Goal: Transaction & Acquisition: Purchase product/service

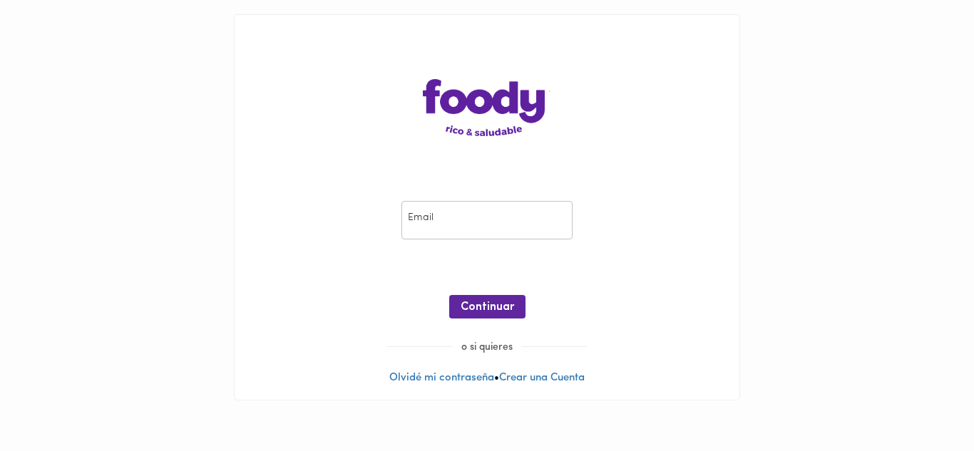
click at [446, 220] on input "email" at bounding box center [486, 220] width 171 height 39
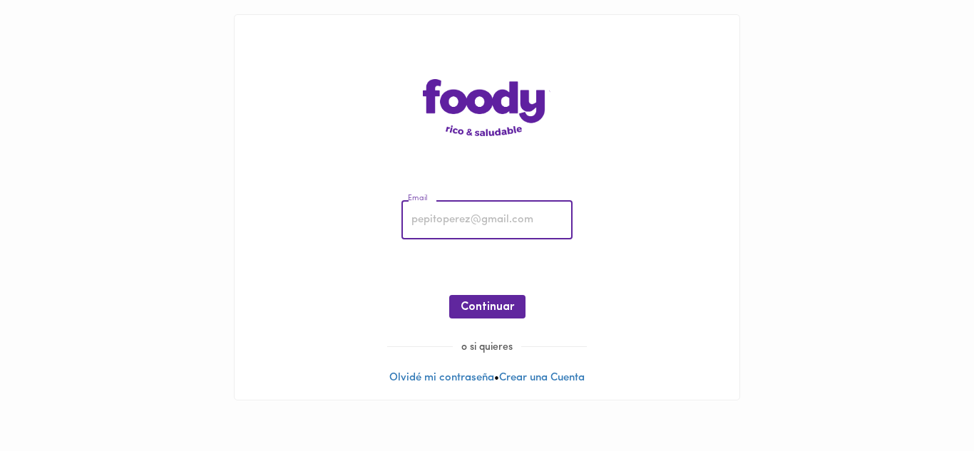
type input "[EMAIL_ADDRESS][DOMAIN_NAME]"
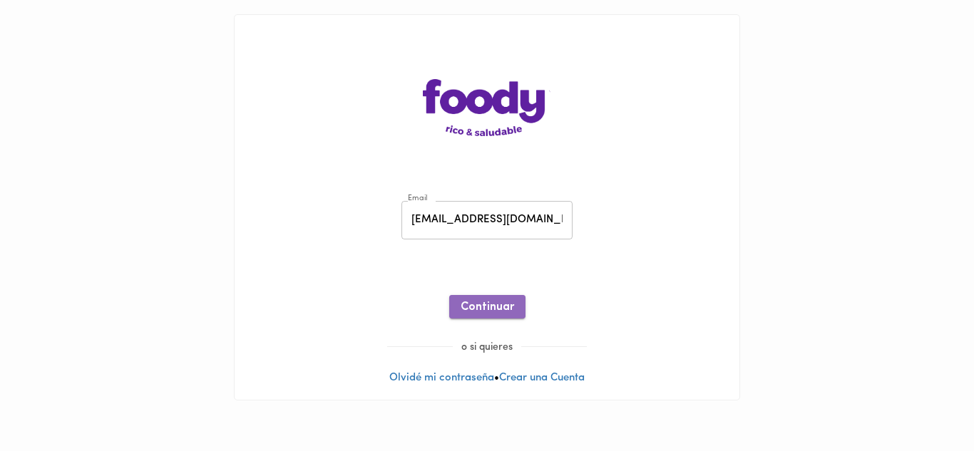
click at [493, 309] on span "Continuar" at bounding box center [486, 308] width 53 height 14
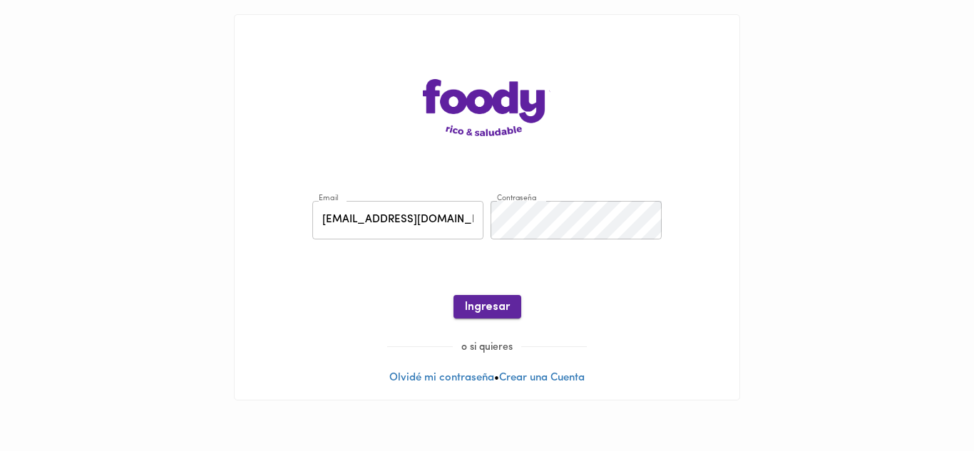
click at [491, 306] on span "Ingresar" at bounding box center [487, 308] width 45 height 14
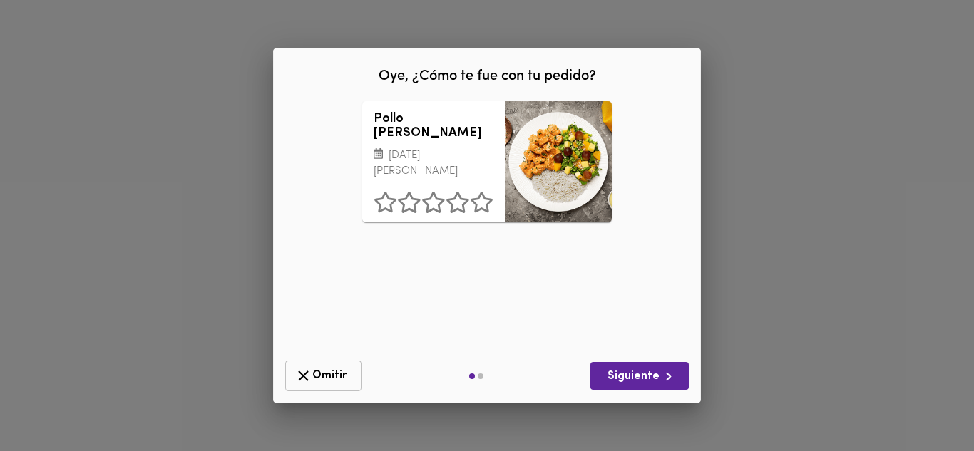
click at [324, 377] on span "Omitir" at bounding box center [323, 376] width 58 height 18
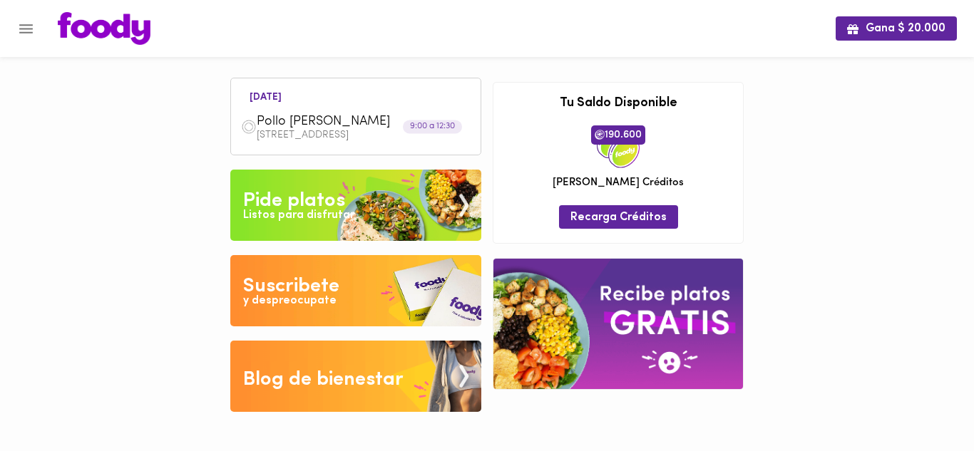
click at [307, 202] on div "Pide platos" at bounding box center [294, 201] width 102 height 29
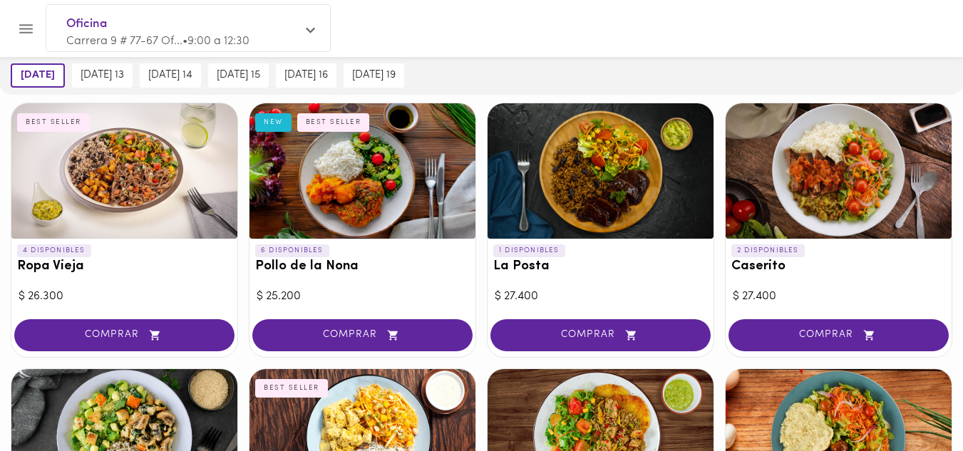
scroll to position [351, 0]
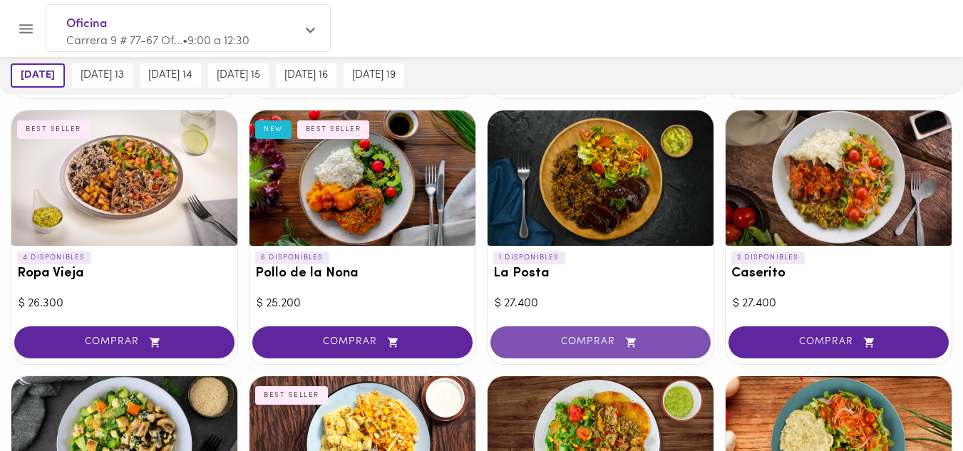
click at [594, 341] on span "COMPRAR" at bounding box center [600, 342] width 185 height 12
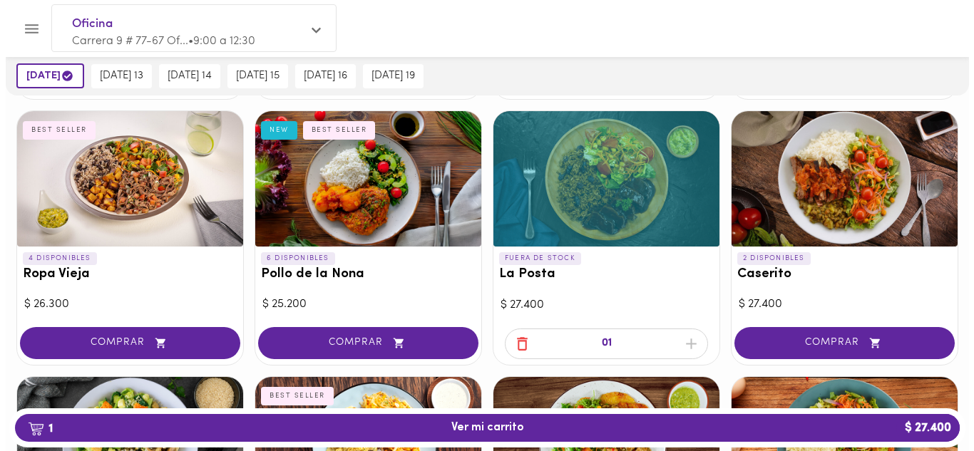
scroll to position [352, 0]
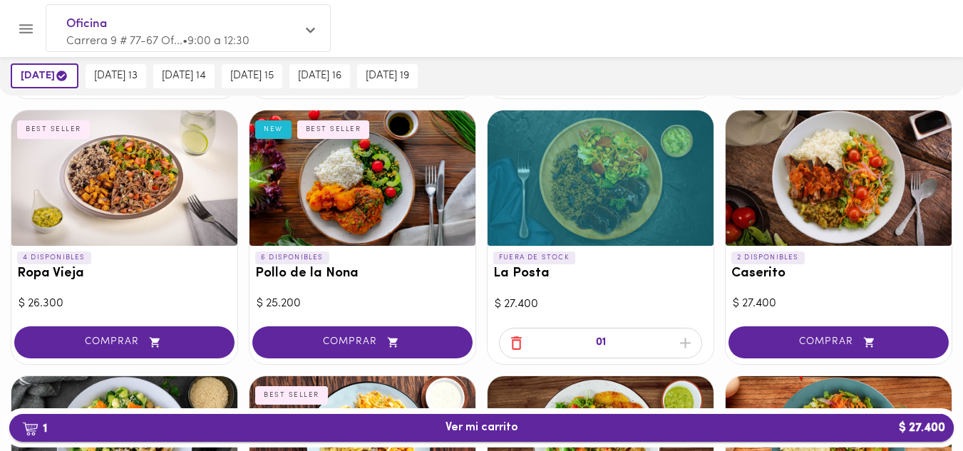
click at [511, 424] on span "1 Ver mi carrito $ 27.400" at bounding box center [482, 428] width 73 height 14
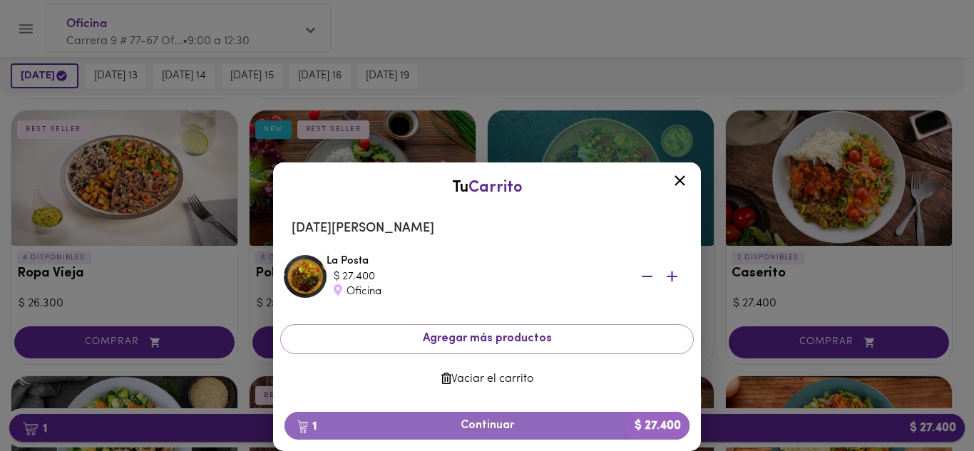
click at [511, 424] on span "1 Continuar $ 27.400" at bounding box center [487, 426] width 382 height 14
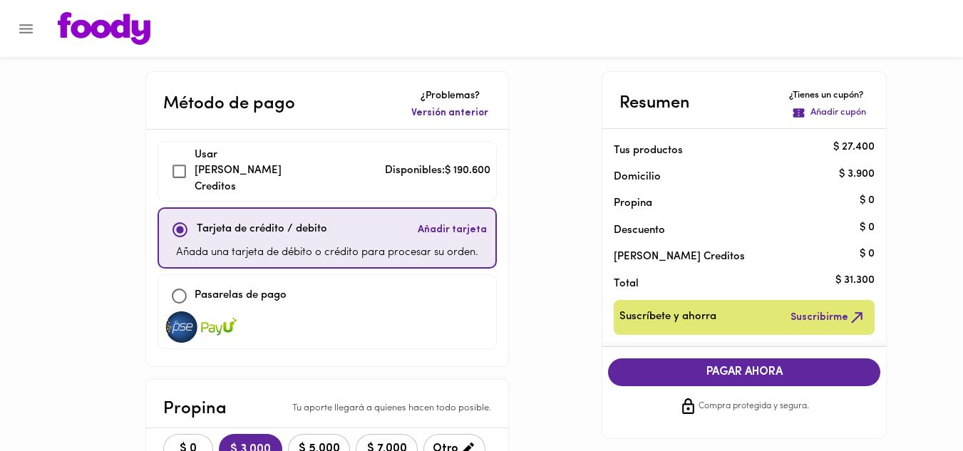
checkbox input "true"
click at [195, 443] on span "$ 0" at bounding box center [188, 450] width 31 height 14
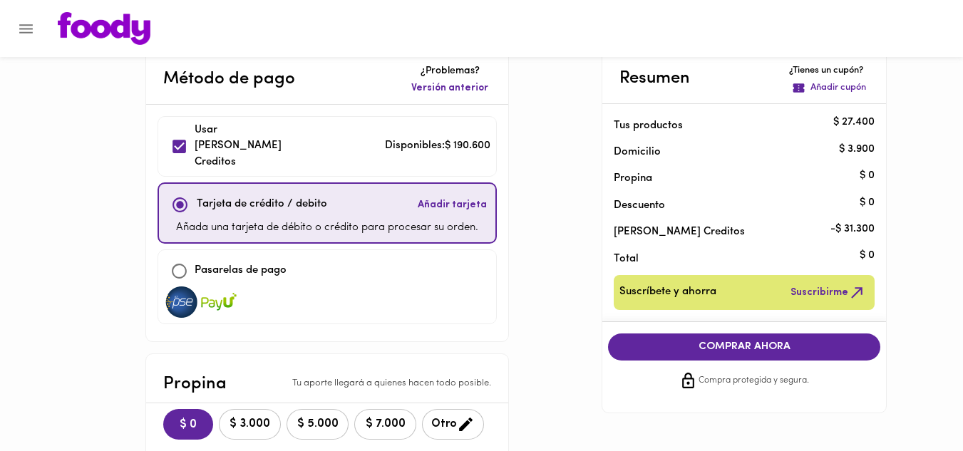
scroll to position [26, 0]
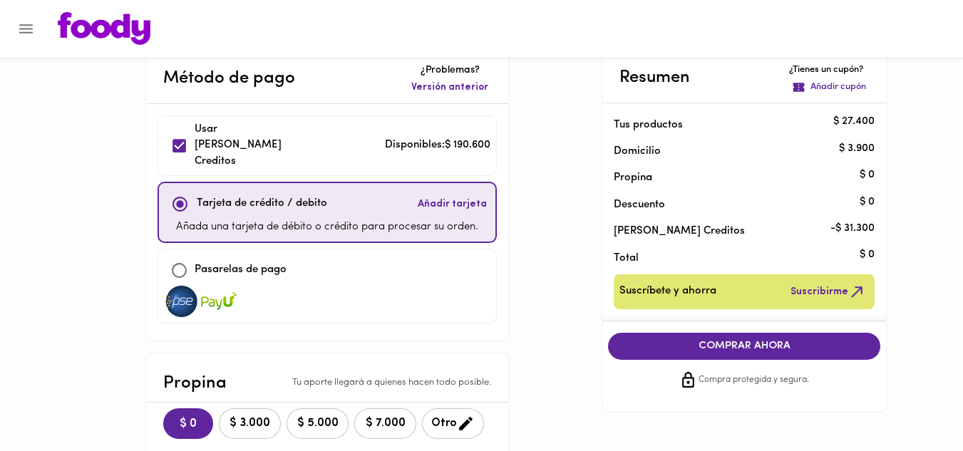
click at [756, 343] on span "COMPRAR AHORA" at bounding box center [744, 346] width 244 height 13
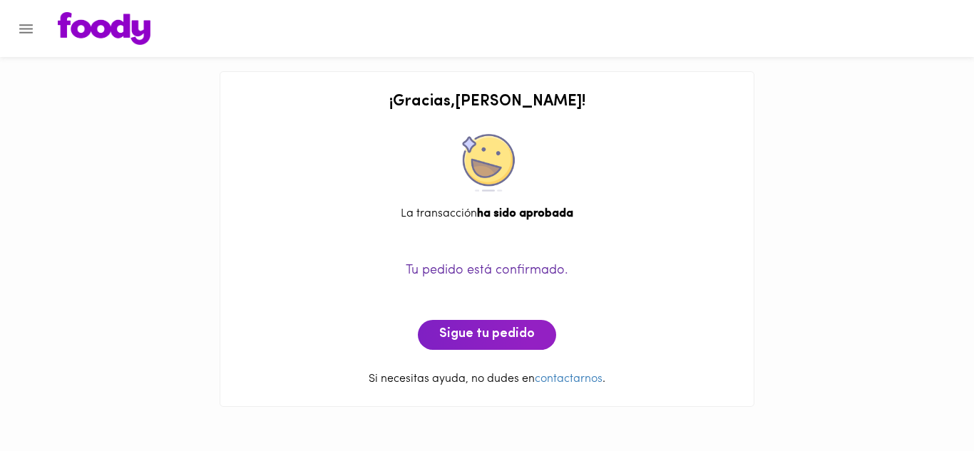
click at [24, 29] on icon "Menu" at bounding box center [26, 28] width 14 height 9
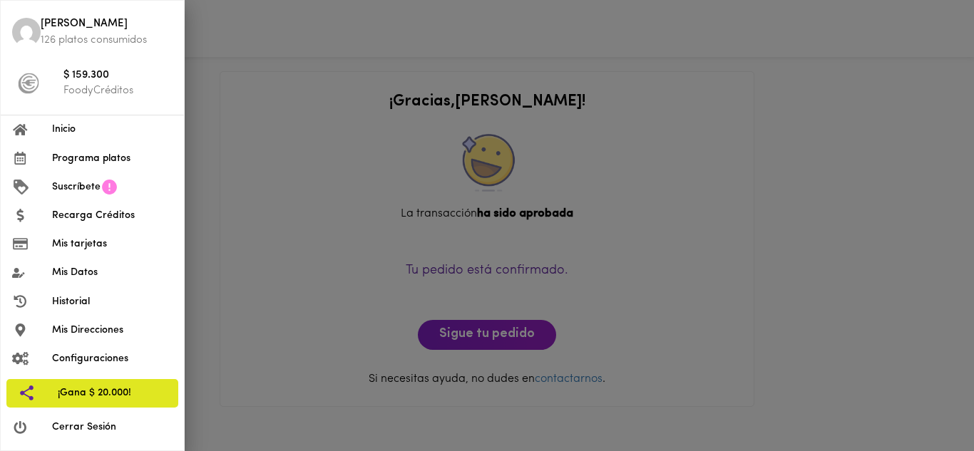
click at [71, 431] on span "Cerrar Sesión" at bounding box center [112, 427] width 120 height 15
